Goal: Transaction & Acquisition: Purchase product/service

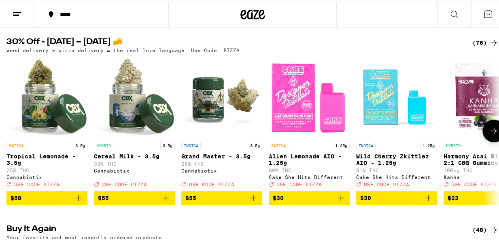
click at [488, 134] on icon at bounding box center [493, 130] width 10 height 10
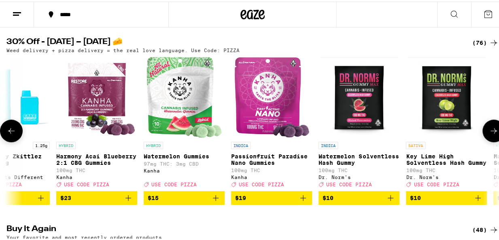
scroll to position [0, 397]
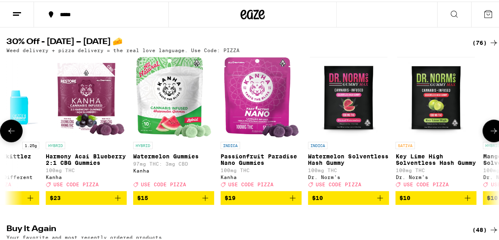
click at [488, 134] on icon at bounding box center [493, 130] width 10 height 10
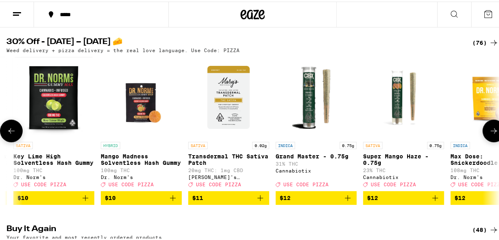
scroll to position [0, 795]
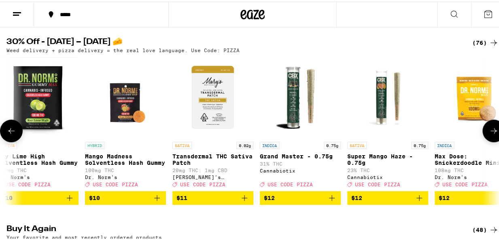
click at [488, 134] on icon at bounding box center [493, 130] width 10 height 10
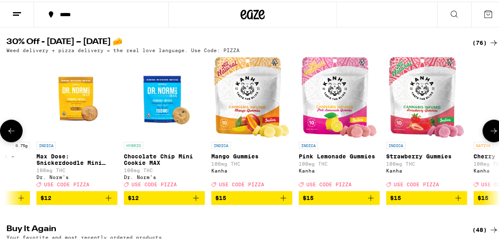
click at [488, 134] on icon at bounding box center [493, 130] width 10 height 10
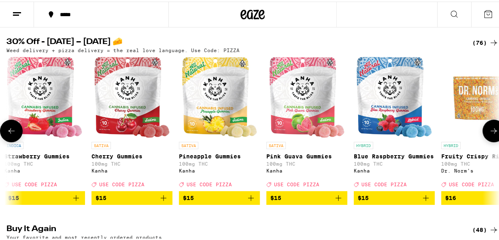
scroll to position [0, 1590]
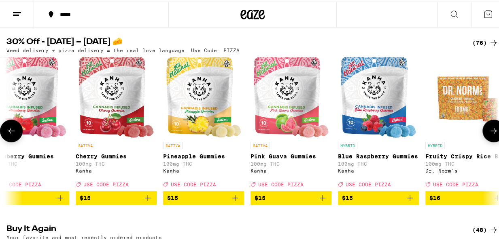
click at [488, 139] on button at bounding box center [493, 129] width 23 height 23
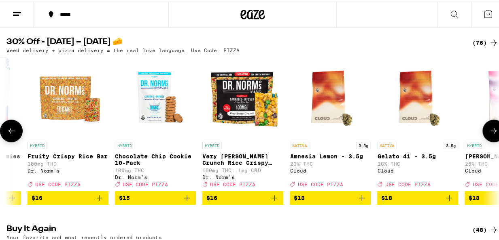
click at [488, 139] on button at bounding box center [493, 129] width 23 height 23
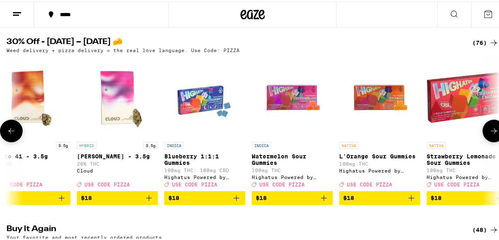
scroll to position [0, 2386]
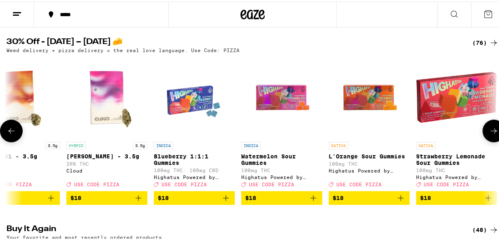
click at [488, 139] on button at bounding box center [493, 129] width 23 height 23
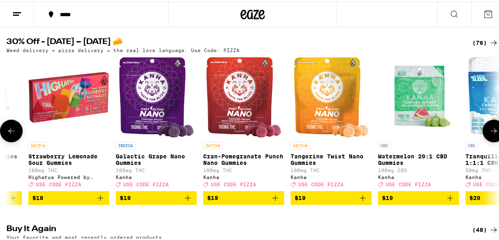
scroll to position [0, 2783]
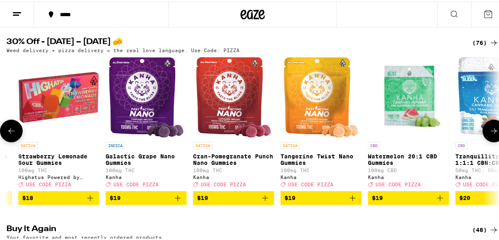
click at [485, 140] on button at bounding box center [493, 129] width 23 height 23
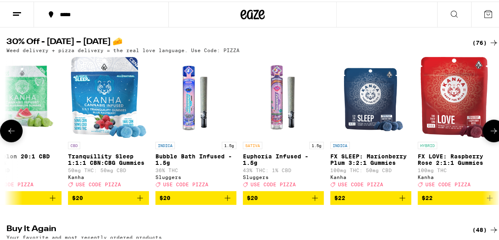
scroll to position [0, 3181]
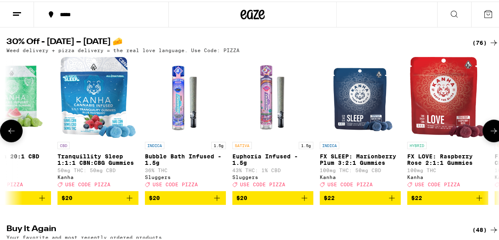
click at [490, 132] on icon at bounding box center [493, 130] width 10 height 10
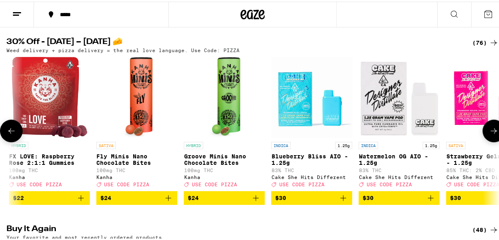
click at [488, 132] on icon at bounding box center [493, 130] width 10 height 10
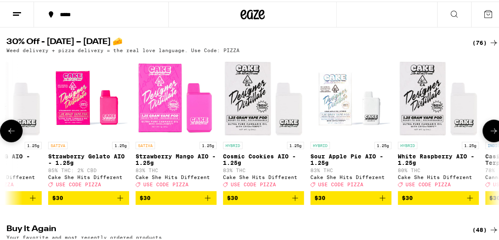
click at [488, 132] on icon at bounding box center [493, 130] width 10 height 10
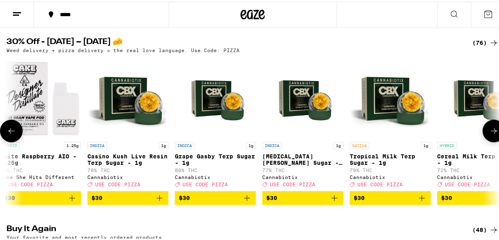
click at [488, 132] on icon at bounding box center [493, 130] width 10 height 10
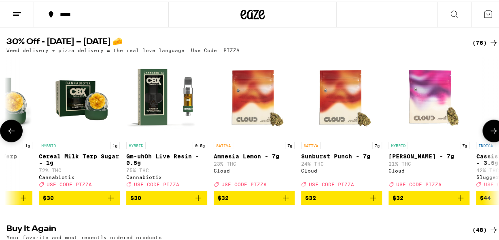
click at [488, 132] on icon at bounding box center [493, 130] width 10 height 10
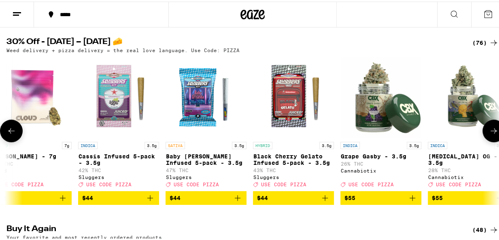
click at [488, 132] on icon at bounding box center [493, 130] width 10 height 10
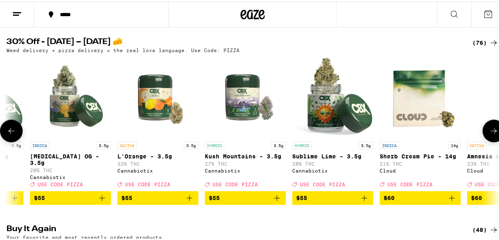
click at [488, 132] on icon at bounding box center [493, 130] width 10 height 10
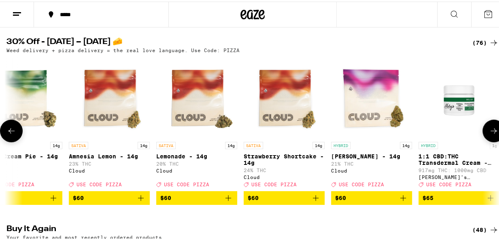
click at [488, 132] on icon at bounding box center [493, 130] width 10 height 10
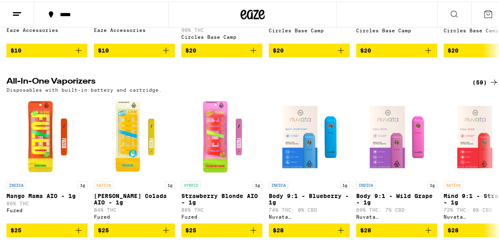
scroll to position [970, 0]
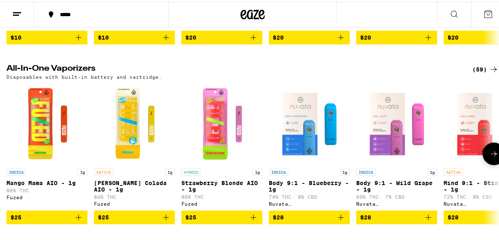
click at [490, 157] on icon at bounding box center [493, 153] width 10 height 10
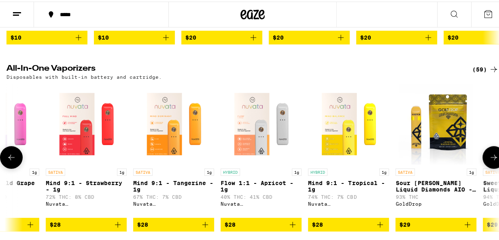
click at [488, 161] on icon at bounding box center [493, 156] width 10 height 10
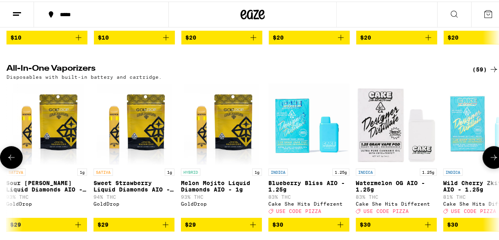
click at [488, 161] on icon at bounding box center [493, 156] width 10 height 10
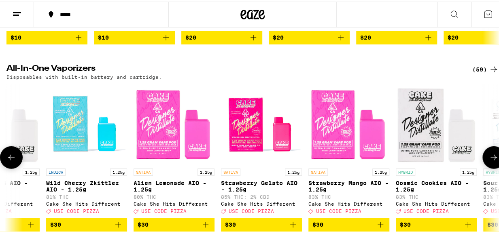
click at [488, 161] on icon at bounding box center [493, 156] width 10 height 10
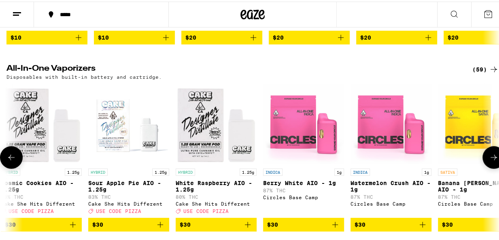
click at [490, 159] on icon at bounding box center [493, 156] width 6 height 6
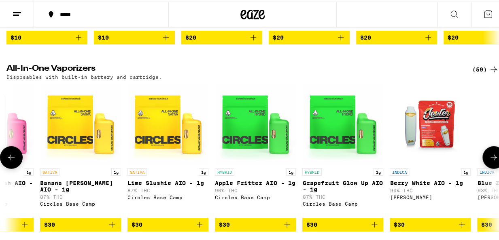
click at [490, 159] on icon at bounding box center [493, 156] width 6 height 6
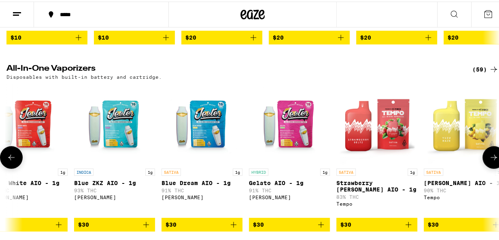
click at [490, 159] on icon at bounding box center [493, 156] width 6 height 6
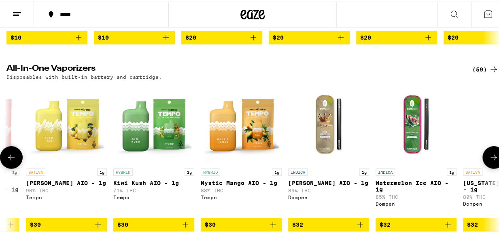
click at [490, 159] on icon at bounding box center [493, 156] width 6 height 6
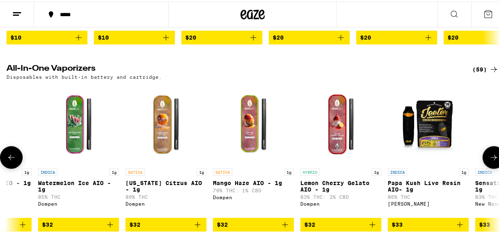
scroll to position [0, 3173]
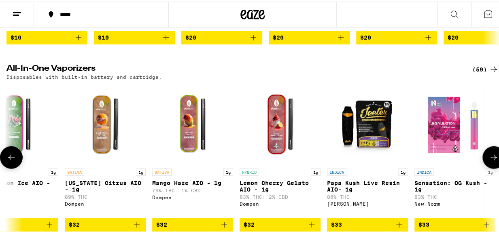
click at [488, 161] on icon at bounding box center [493, 156] width 10 height 10
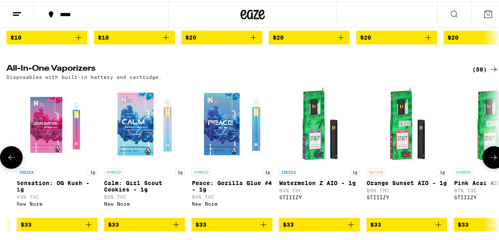
click at [488, 161] on icon at bounding box center [493, 156] width 10 height 10
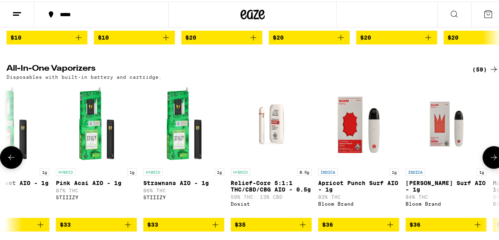
click at [488, 161] on icon at bounding box center [493, 156] width 10 height 10
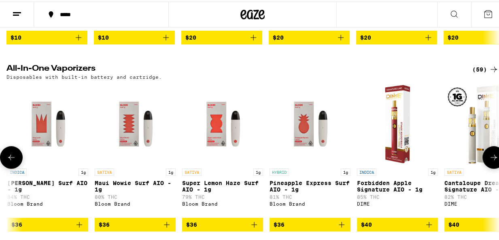
click at [488, 161] on icon at bounding box center [493, 156] width 10 height 10
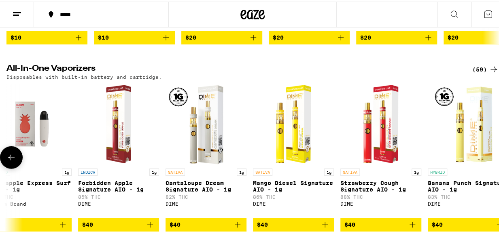
scroll to position [0, 4667]
